Goal: Information Seeking & Learning: Find specific page/section

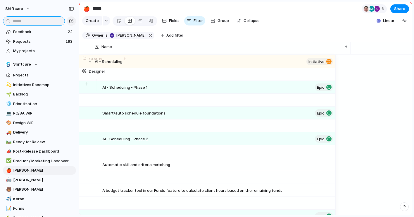
click at [28, 21] on input "text" at bounding box center [34, 20] width 62 height 9
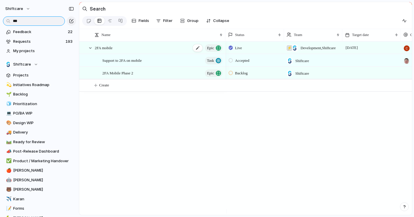
type input "***"
click at [121, 49] on div "2FA mobile Epic" at bounding box center [159, 48] width 129 height 12
click at [127, 74] on span "2FA Mobile Phase 2" at bounding box center [117, 72] width 31 height 7
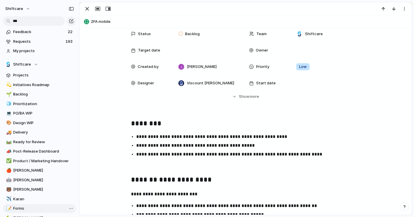
scroll to position [28, 0]
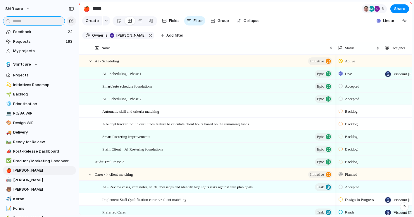
click at [39, 20] on input "text" at bounding box center [34, 20] width 62 height 9
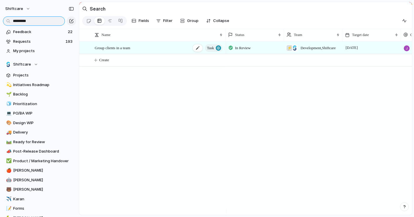
type input "*********"
click at [112, 49] on span "Group clients in a team" at bounding box center [112, 47] width 35 height 7
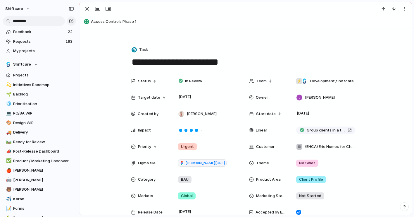
scroll to position [15, 0]
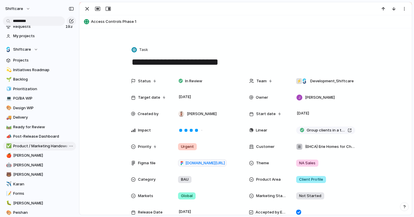
click at [54, 146] on span "Product / Marketing Handover" at bounding box center [43, 146] width 61 height 6
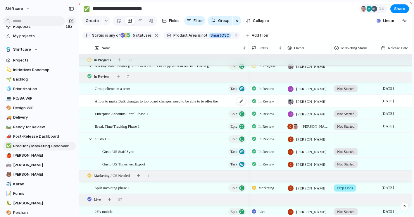
scroll to position [150, 0]
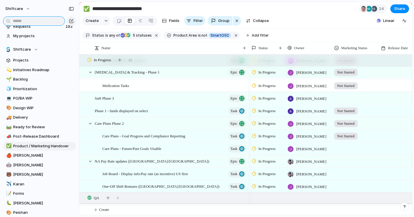
click at [31, 19] on input "text" at bounding box center [34, 20] width 62 height 9
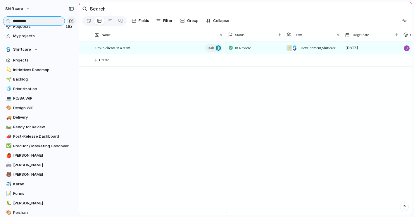
type input "*"
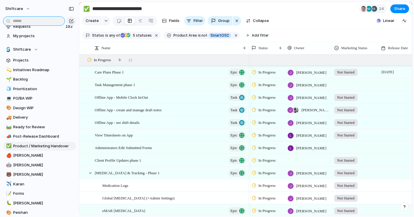
click at [46, 20] on input "text" at bounding box center [34, 20] width 62 height 9
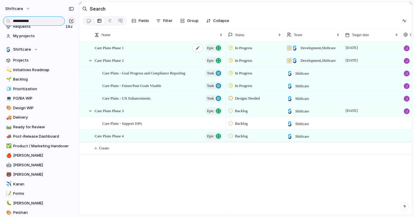
type input "**********"
click at [111, 51] on span "Care Plans Phase 1" at bounding box center [109, 47] width 29 height 7
click at [121, 64] on span "Care Plans Phase 2" at bounding box center [109, 60] width 29 height 7
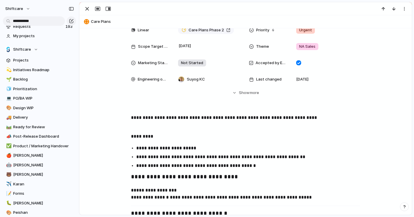
scroll to position [130, 0]
